Goal: Entertainment & Leisure: Consume media (video, audio)

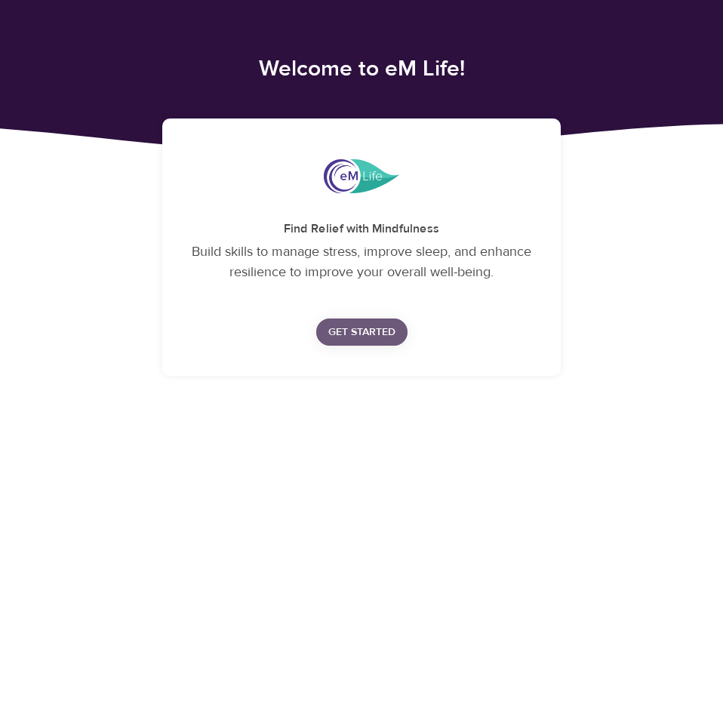
click at [364, 331] on span "Get Started" at bounding box center [361, 332] width 67 height 19
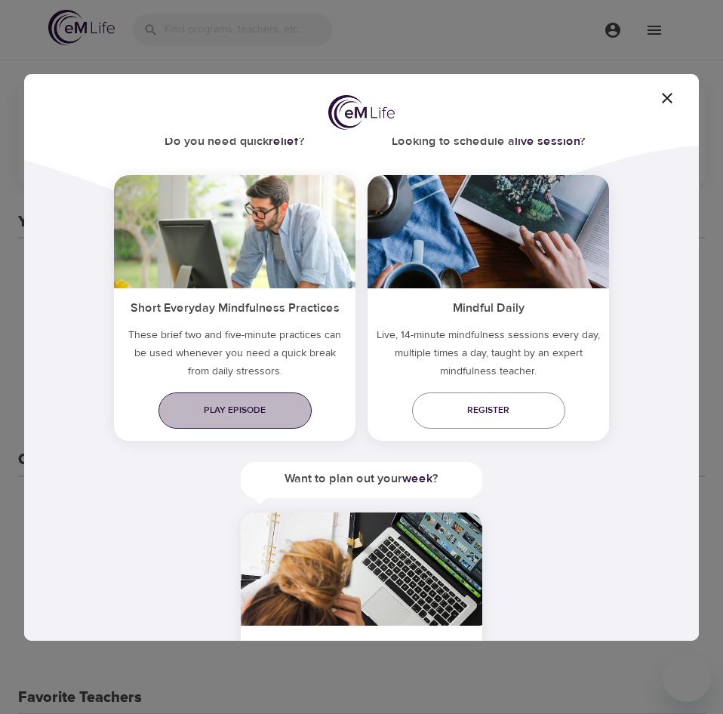
click at [235, 414] on span "Play episode" at bounding box center [235, 410] width 129 height 16
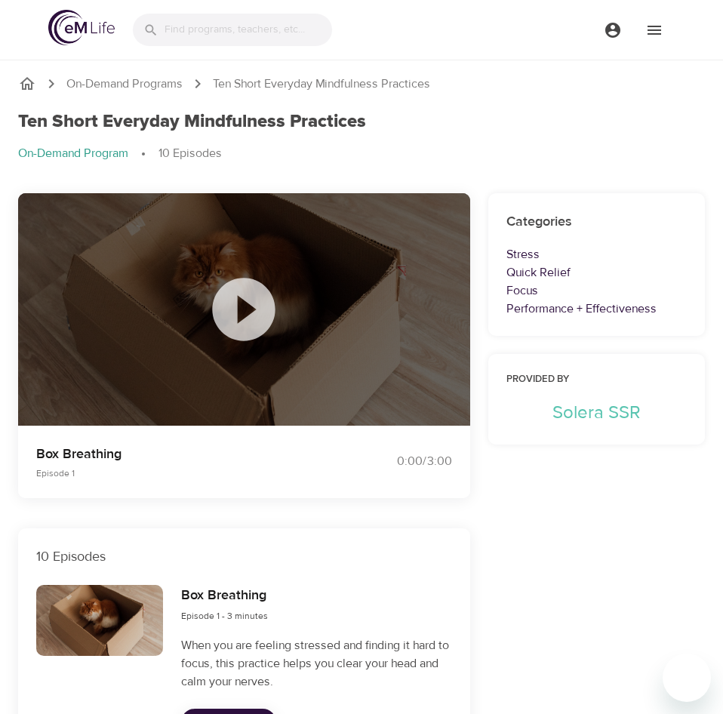
click at [247, 324] on icon at bounding box center [244, 309] width 63 height 63
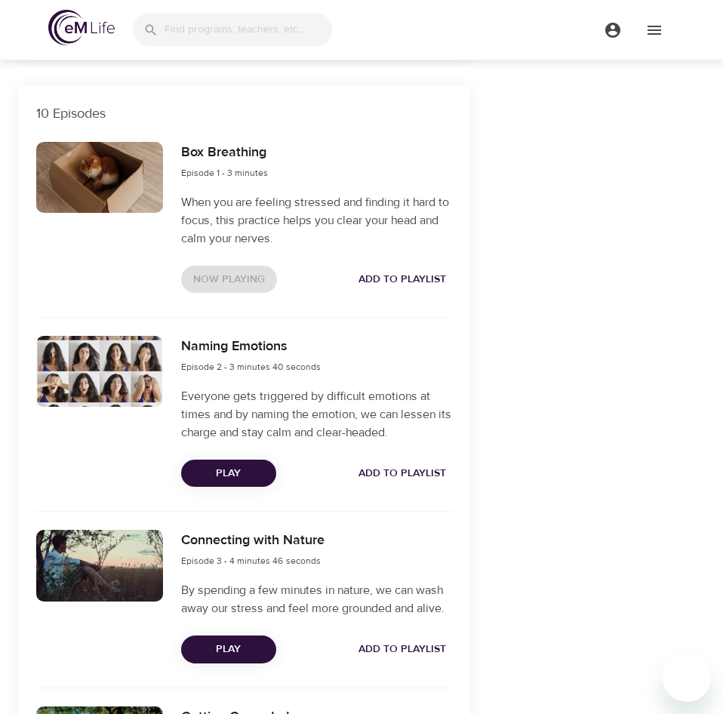
scroll to position [580, 0]
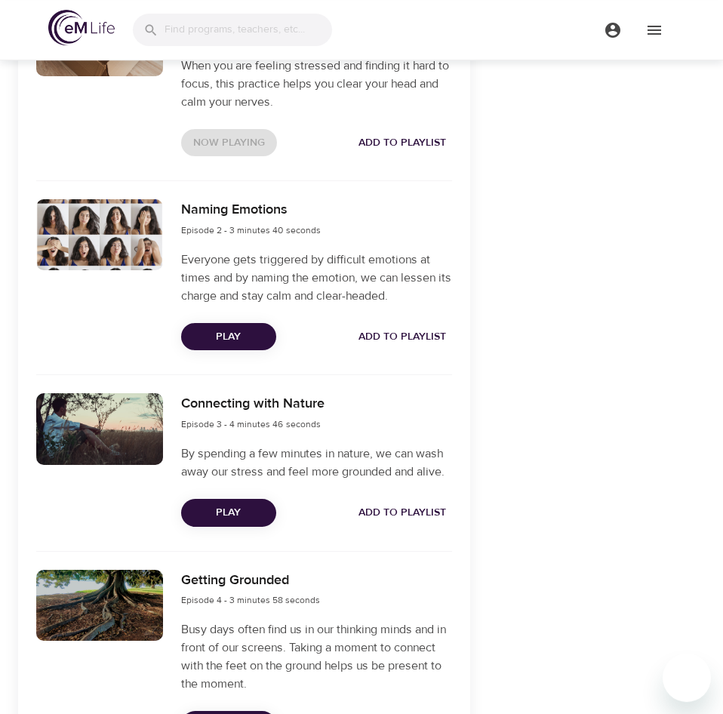
click at [248, 341] on span "Play" at bounding box center [228, 337] width 71 height 19
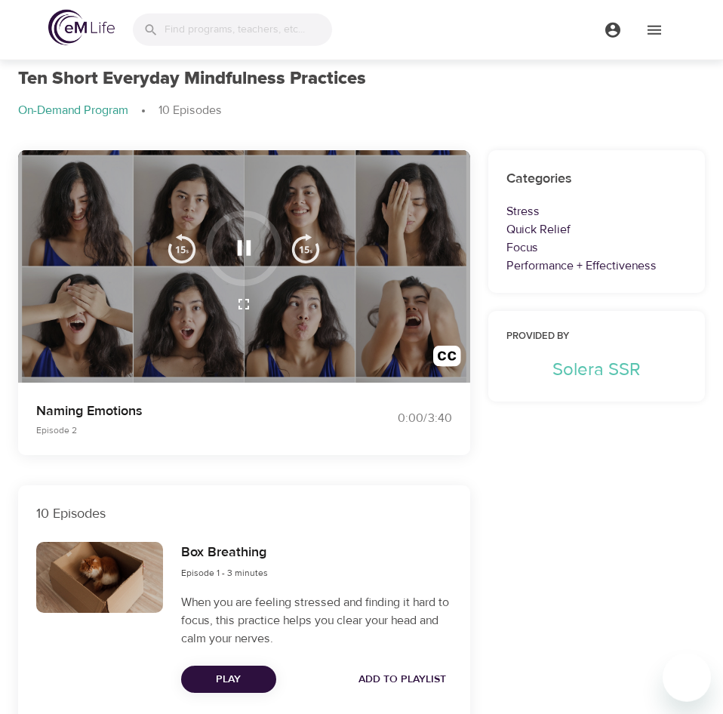
scroll to position [0, 0]
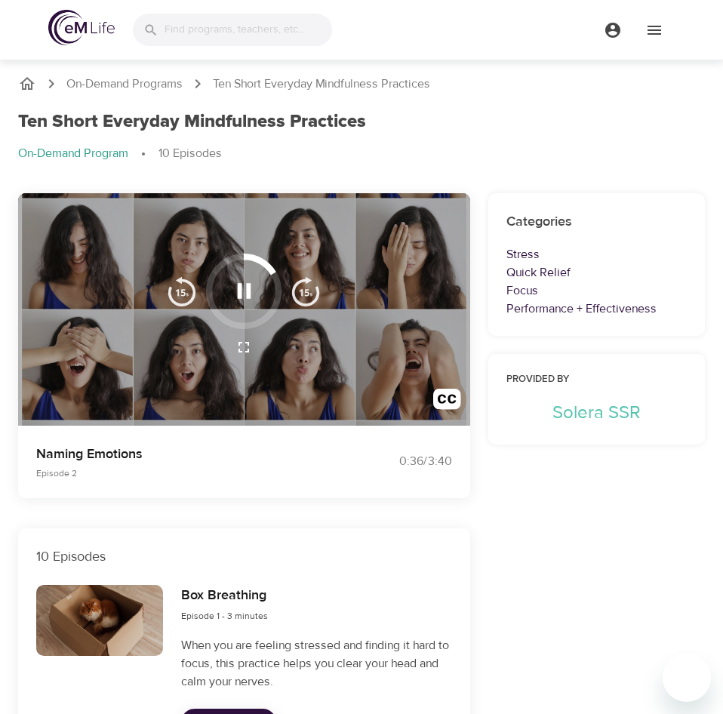
click at [248, 346] on icon "button" at bounding box center [244, 347] width 18 height 18
click at [23, 81] on icon "breadcrumb" at bounding box center [27, 84] width 18 height 18
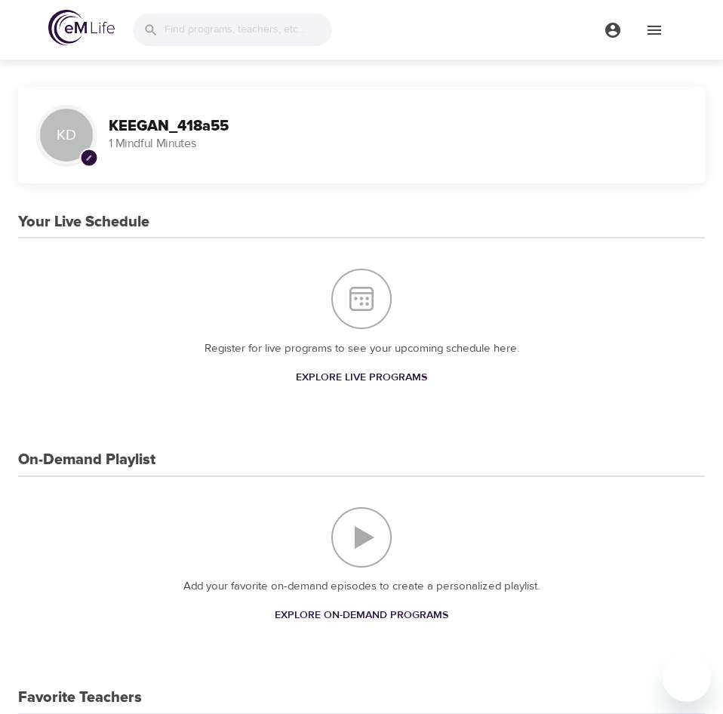
click at [662, 26] on icon "menu" at bounding box center [654, 30] width 18 height 18
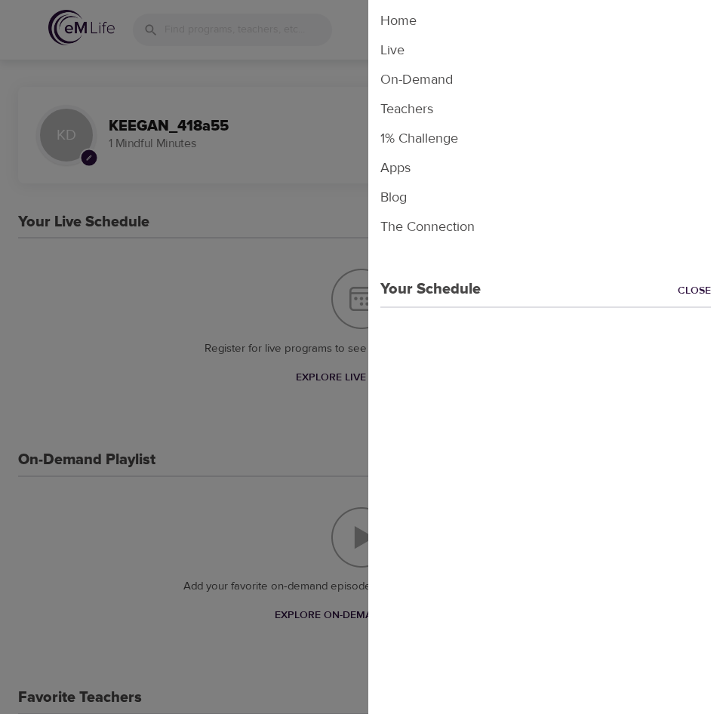
click at [424, 149] on li "1% Challenge" at bounding box center [545, 138] width 355 height 29
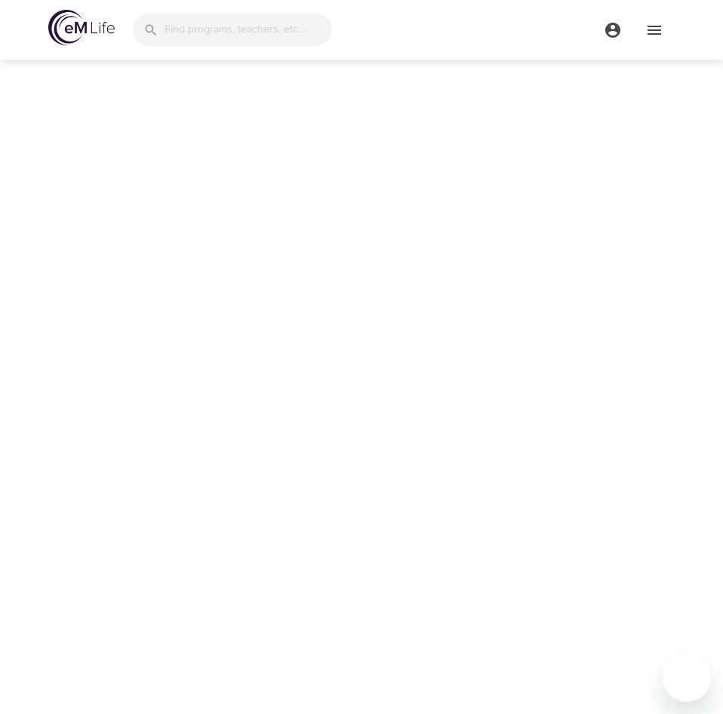
click at [619, 23] on icon "menu" at bounding box center [613, 30] width 18 height 18
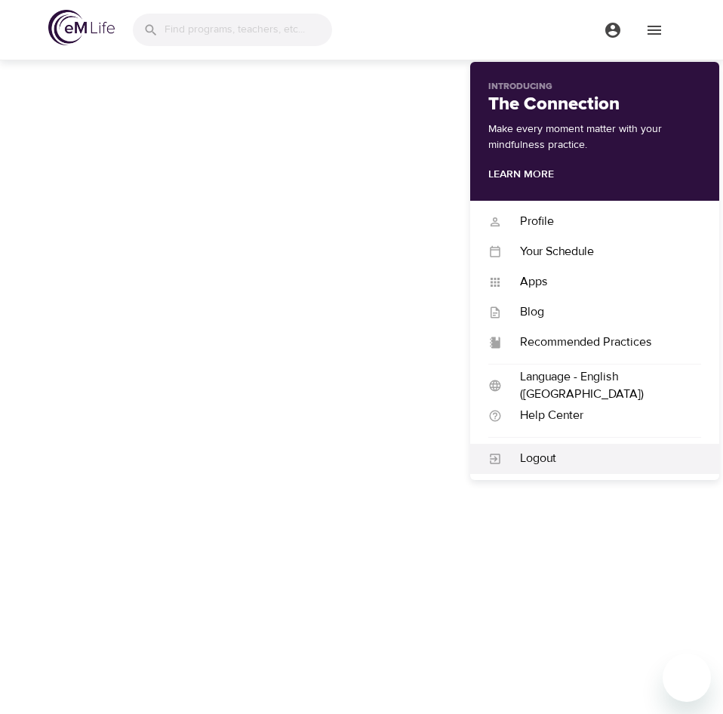
click at [546, 451] on div "Logout" at bounding box center [601, 458] width 199 height 17
